Goal: Information Seeking & Learning: Check status

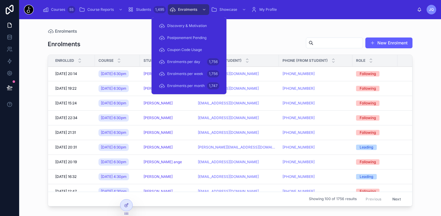
click at [192, 25] on span "Discovery & Motivation" at bounding box center [187, 25] width 40 height 5
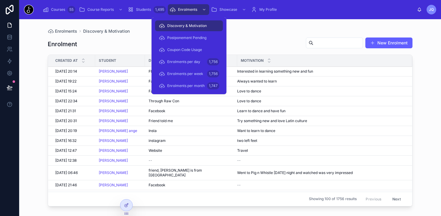
click at [189, 84] on span "Enrolments per month" at bounding box center [185, 85] width 37 height 5
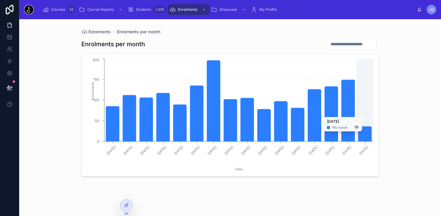
click at [365, 134] on icon "chart" at bounding box center [364, 134] width 13 height 15
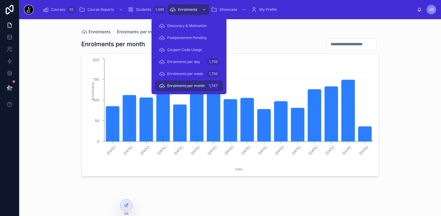
click at [194, 71] on div "Enrolments per week 1,756" at bounding box center [189, 74] width 61 height 10
